Goal: Find specific page/section: Find specific page/section

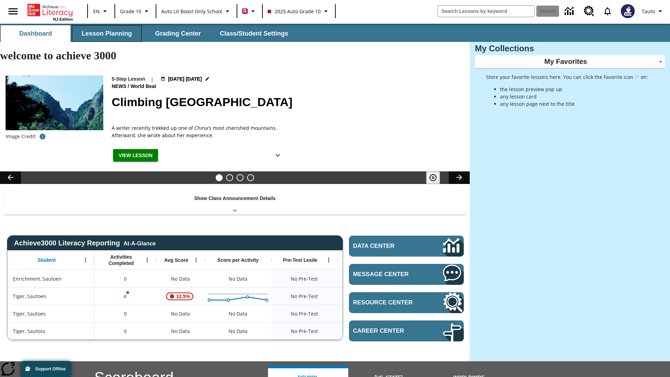
click at [107, 33] on button "Lesson Planning" at bounding box center [107, 33] width 70 height 17
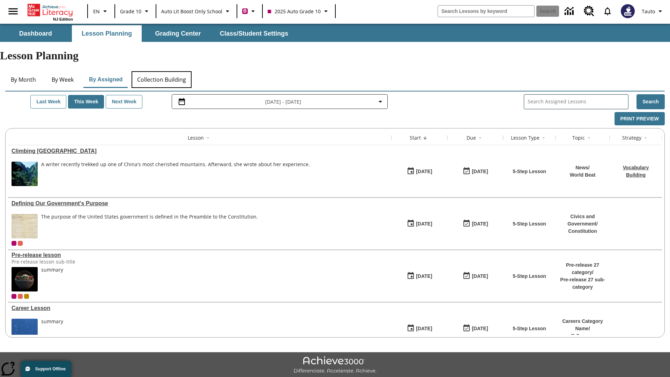
click at [161, 71] on button "Collection Building" at bounding box center [161, 79] width 60 height 17
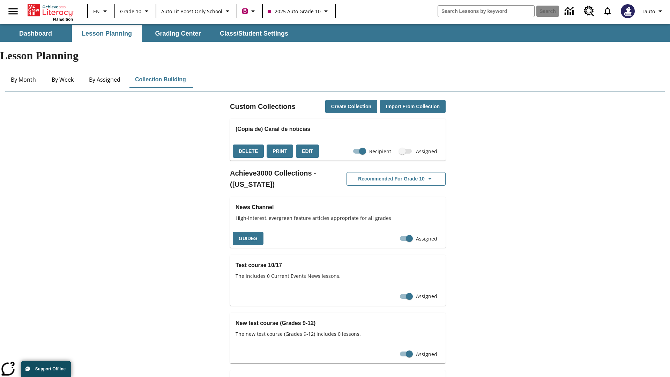
checkbox input "true"
